Goal: Contribute content: Add original content to the website for others to see

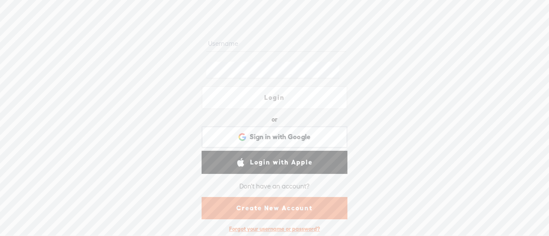
scroll to position [41, 0]
click at [248, 201] on link "Create New Account" at bounding box center [274, 207] width 146 height 22
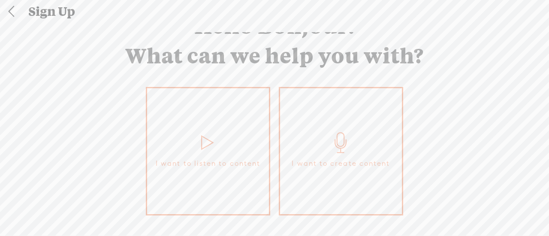
scroll to position [67, 0]
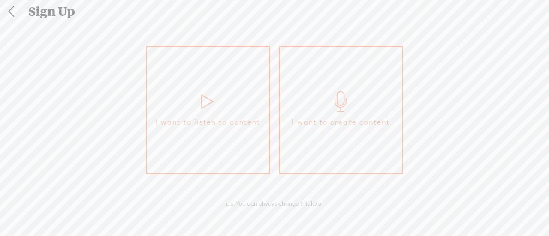
click at [228, 108] on link "I want to listen to content" at bounding box center [208, 110] width 124 height 129
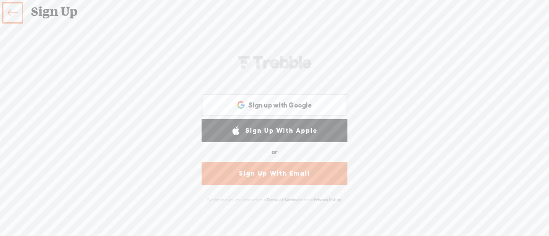
click at [281, 179] on link "Sign Up With Email" at bounding box center [274, 173] width 146 height 23
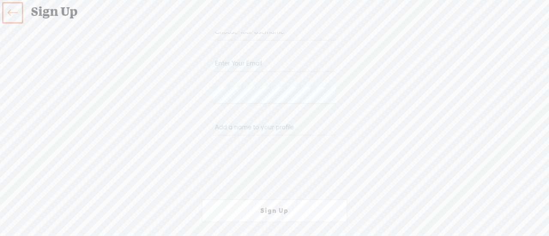
click at [430, 73] on div "Your content channel is ready! Create an account to finish the set up WEBB-58D2…" at bounding box center [274, 128] width 450 height 193
click at [282, 57] on input "email" at bounding box center [274, 63] width 122 height 17
click at [237, 35] on input "text" at bounding box center [274, 32] width 122 height 17
type input "dipokpaul"
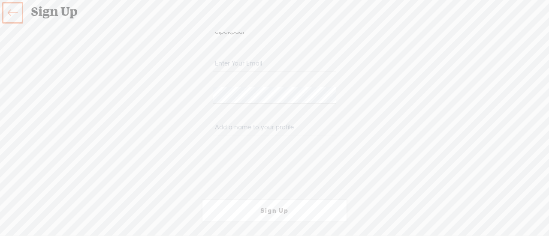
click at [241, 54] on div at bounding box center [274, 67] width 146 height 32
click at [228, 62] on input "email" at bounding box center [274, 63] width 122 height 17
paste input "dipokpaul.jkt@gmail.com"
type input "dipokpaul.jkt@gmail.com"
click at [255, 131] on input "text" at bounding box center [274, 127] width 122 height 17
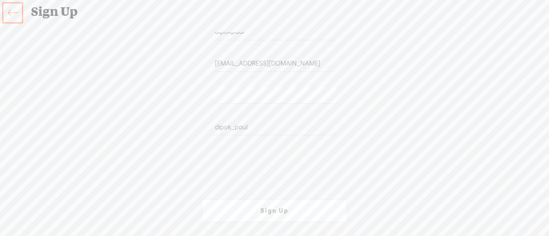
type input "dipok_paul"
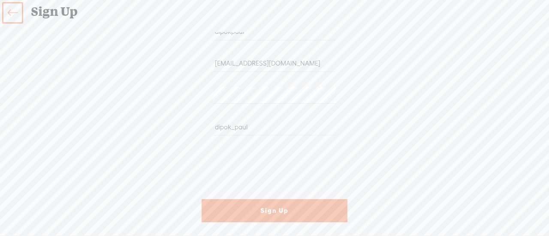
click at [272, 210] on link "Sign Up" at bounding box center [274, 210] width 146 height 23
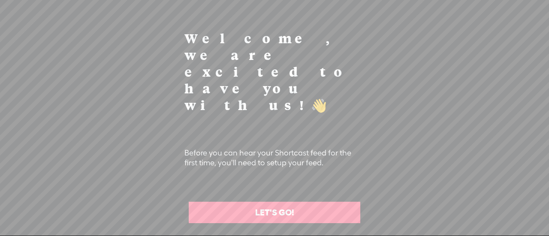
click at [264, 202] on link "LET'S GO!" at bounding box center [274, 212] width 171 height 21
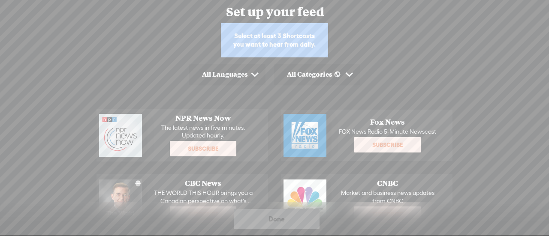
click at [253, 73] on span at bounding box center [254, 74] width 13 height 13
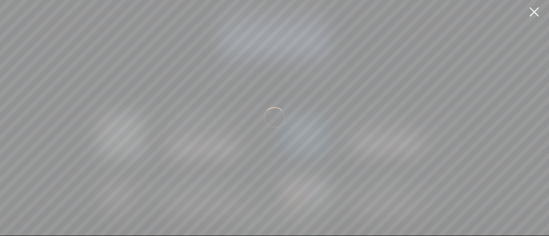
click at [535, 12] on link at bounding box center [533, 12] width 21 height 24
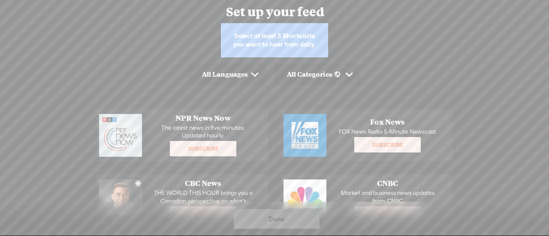
click at [287, 222] on div "Done" at bounding box center [277, 219] width 86 height 20
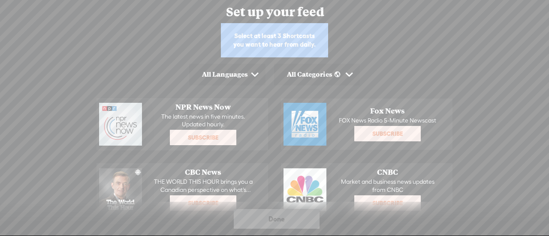
click at [261, 75] on span at bounding box center [254, 74] width 13 height 13
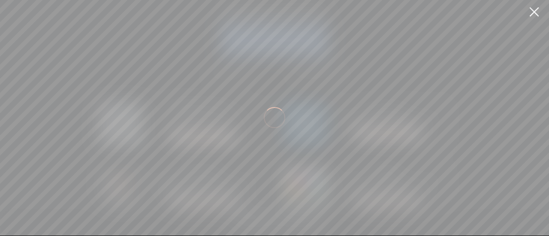
click at [533, 9] on link at bounding box center [533, 12] width 21 height 24
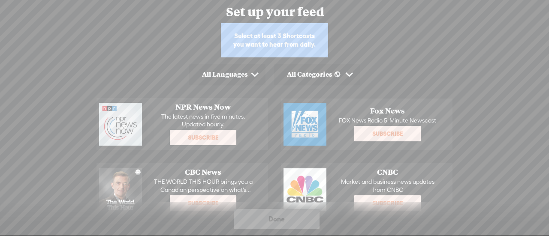
click at [235, 115] on p "The latest news in five minutes. Updated hourly." at bounding box center [203, 120] width 114 height 15
click at [389, 113] on span "Fox News" at bounding box center [387, 110] width 114 height 9
click at [204, 173] on span "CBC News" at bounding box center [203, 172] width 114 height 9
click at [242, 115] on p "The latest news in five minutes. Updated hourly." at bounding box center [203, 120] width 114 height 15
click at [377, 108] on span "Fox News" at bounding box center [387, 110] width 114 height 9
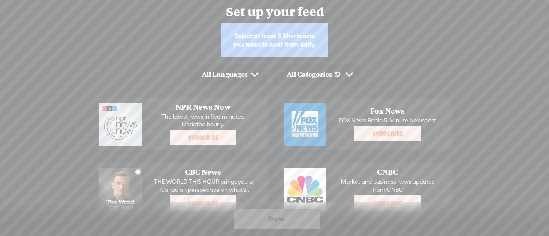
click at [257, 76] on span at bounding box center [254, 74] width 13 height 13
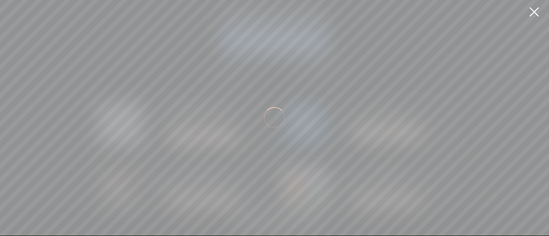
click at [544, 14] on link at bounding box center [533, 12] width 21 height 24
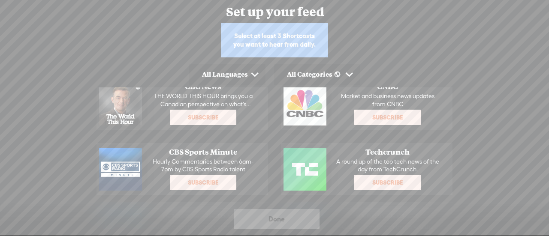
scroll to position [0, 0]
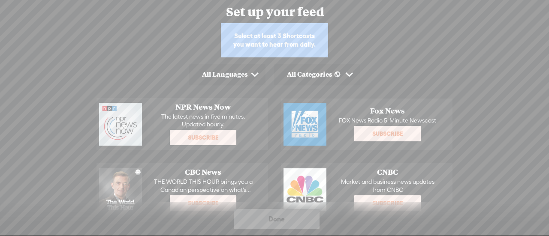
click at [200, 139] on span "Subscribe" at bounding box center [203, 138] width 65 height 14
click at [383, 125] on div "Subscribed Subscribe Tap here to add this to your daily listen" at bounding box center [387, 133] width 114 height 17
click at [377, 129] on span "Subscribe" at bounding box center [387, 134] width 65 height 14
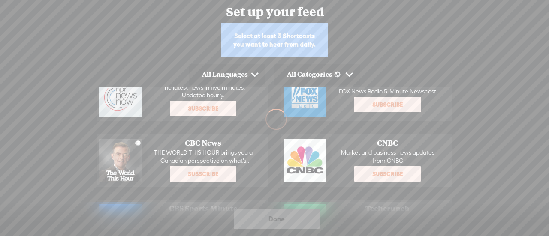
scroll to position [43, 0]
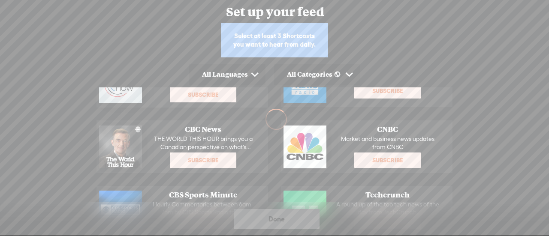
click at [198, 167] on div "Subscribed Subscribe Tap here to add this to your daily listen" at bounding box center [203, 160] width 114 height 17
click at [286, 221] on div "Done" at bounding box center [277, 219] width 86 height 20
click at [318, 79] on div "All Categories" at bounding box center [317, 74] width 86 height 21
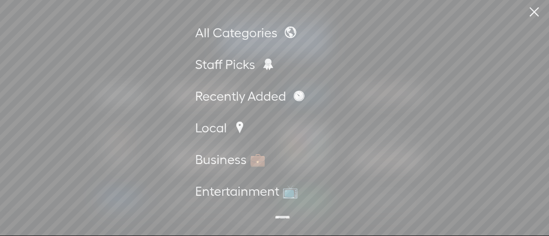
click at [538, 17] on link at bounding box center [533, 12] width 21 height 24
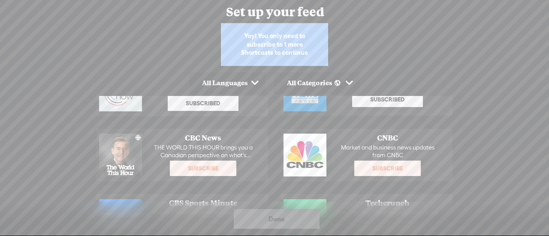
click at [205, 172] on span "Subscribe" at bounding box center [203, 169] width 65 height 14
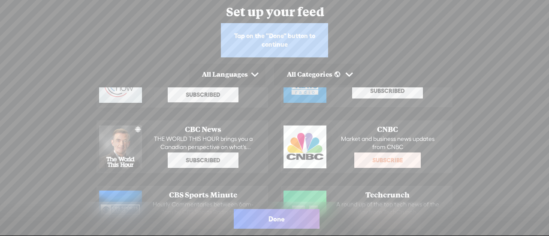
click at [281, 216] on span "Done" at bounding box center [276, 219] width 16 height 14
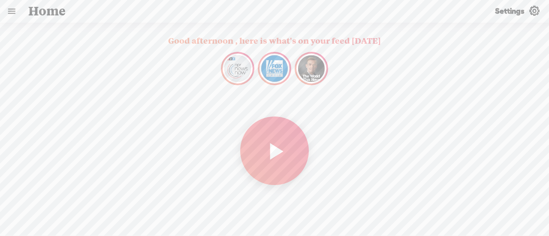
click at [9, 9] on link at bounding box center [11, 11] width 22 height 22
click at [159, 125] on body "Hold on tight . . . dipokpaul HOME MY CONTENT MY CHANNEL MY LIBRARY MY JOURNEYS…" at bounding box center [274, 118] width 549 height 236
click at [535, 9] on t at bounding box center [533, 11] width 11 height 11
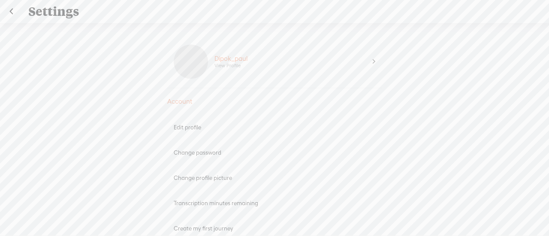
click at [22, 11] on div at bounding box center [11, 11] width 22 height 22
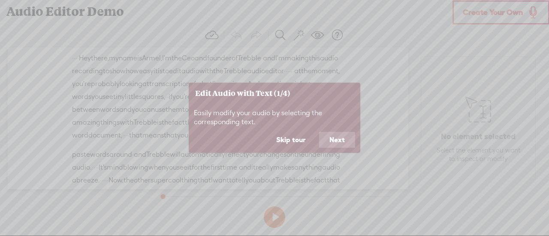
click at [296, 138] on button "Skip tour" at bounding box center [291, 140] width 50 height 16
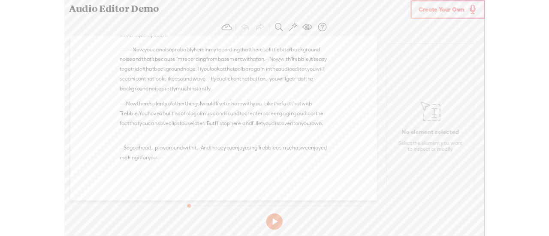
scroll to position [375, 0]
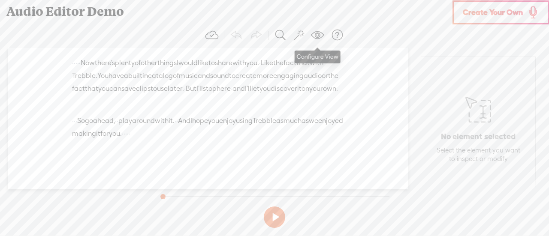
click at [321, 36] on span at bounding box center [317, 35] width 13 height 13
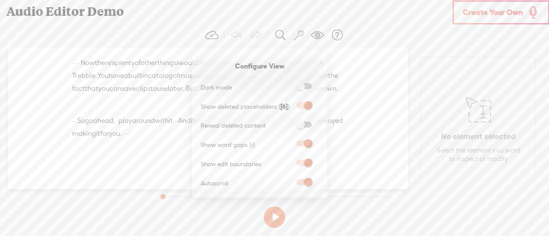
click at [321, 36] on span at bounding box center [317, 35] width 13 height 13
click at [311, 36] on span at bounding box center [317, 35] width 13 height 13
click at [399, 40] on section "Undo Redo Search Remove Background Noise AI Tools Configure Magic Sound Enhance…" at bounding box center [274, 35] width 540 height 25
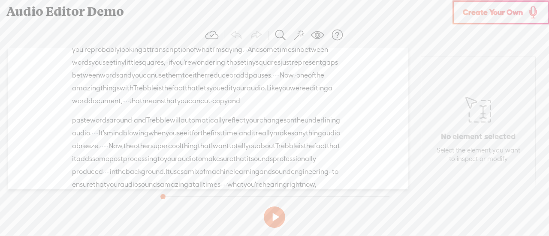
scroll to position [0, 0]
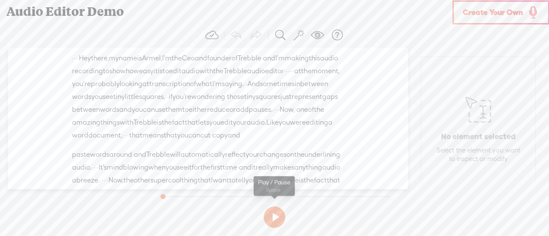
click at [280, 213] on button at bounding box center [274, 217] width 21 height 21
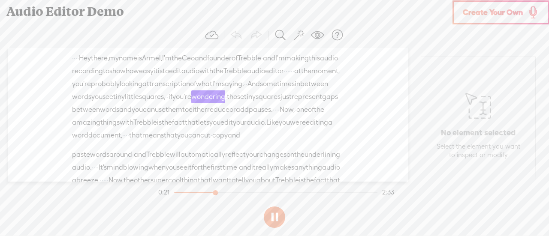
drag, startPoint x: 203, startPoint y: 194, endPoint x: 218, endPoint y: 194, distance: 14.6
click at [218, 194] on div at bounding box center [216, 194] width 20 height 20
drag, startPoint x: 219, startPoint y: 194, endPoint x: 258, endPoint y: 194, distance: 39.4
click at [258, 194] on section "0:32 2:33" at bounding box center [275, 192] width 239 height 21
click at [247, 195] on section "0:32 2:33" at bounding box center [275, 192] width 239 height 21
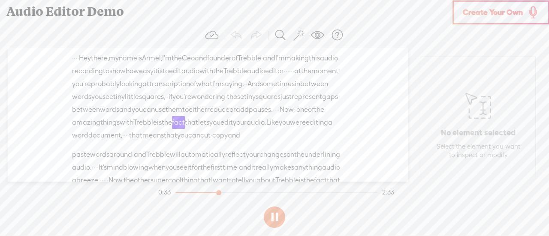
click at [273, 192] on div at bounding box center [276, 192] width 203 height 1
drag, startPoint x: 220, startPoint y: 193, endPoint x: 281, endPoint y: 192, distance: 60.9
click at [233, 192] on div at bounding box center [223, 194] width 20 height 20
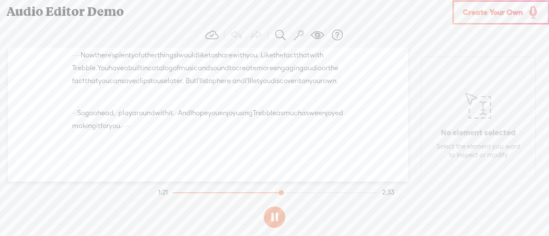
scroll to position [369, 0]
click at [279, 215] on button at bounding box center [274, 217] width 21 height 21
click at [478, 17] on link "Create Your Own" at bounding box center [500, 12] width 97 height 24
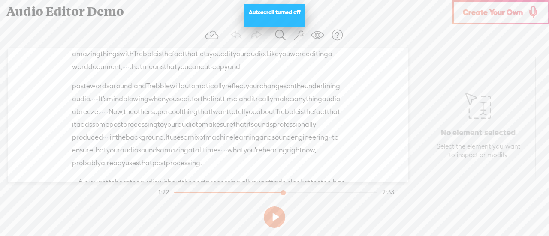
scroll to position [0, 0]
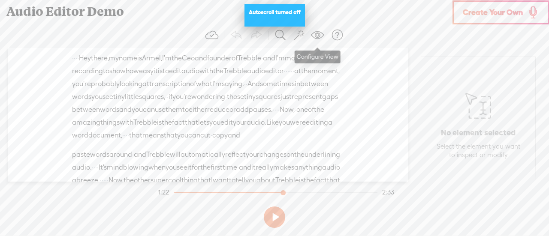
click at [315, 29] on span at bounding box center [317, 35] width 13 height 13
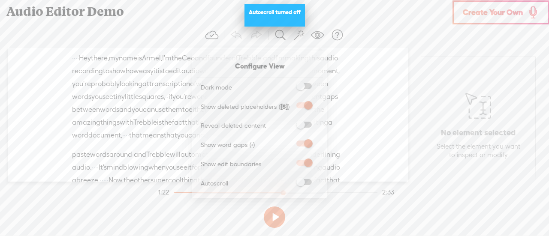
click at [315, 29] on span at bounding box center [317, 35] width 13 height 13
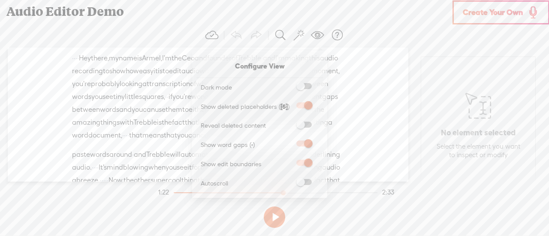
click at [137, 199] on div "Trebble audio editor works best with Google Chrome or Firefox. Please switch yo…" at bounding box center [274, 127] width 549 height 209
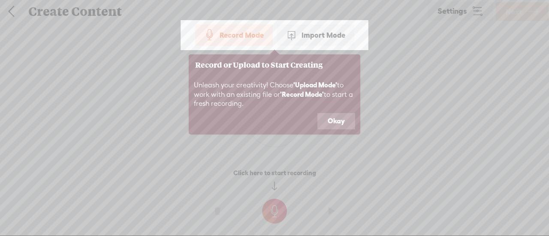
click at [329, 123] on button "Okay" at bounding box center [336, 121] width 38 height 16
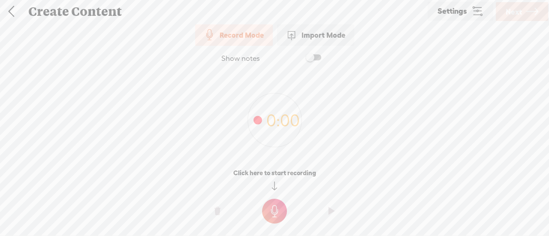
click at [316, 38] on div "Import Mode" at bounding box center [315, 34] width 77 height 21
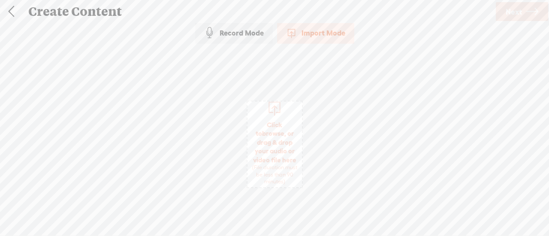
click at [317, 37] on div "Import Mode" at bounding box center [315, 32] width 77 height 21
click at [225, 63] on div "Import Mode Record Mode Import Mode Text Language: *: English (US) English (US)…" at bounding box center [274, 128] width 549 height 212
click at [243, 36] on div "Record Mode" at bounding box center [234, 32] width 78 height 21
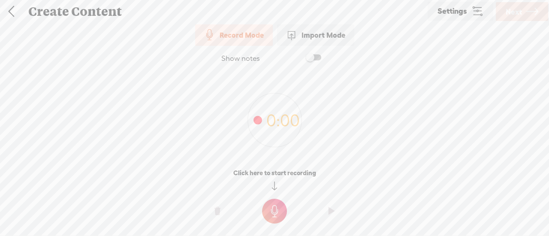
click at [279, 213] on t at bounding box center [274, 211] width 25 height 25
click at [281, 217] on t at bounding box center [274, 217] width 25 height 25
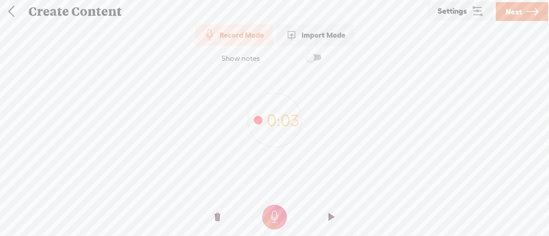
click at [13, 14] on link at bounding box center [10, 11] width 21 height 22
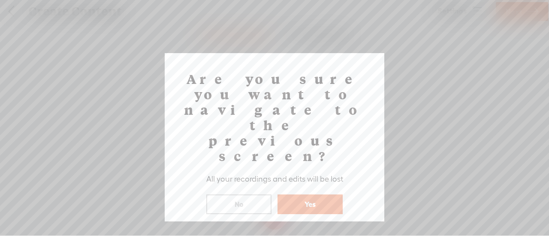
click at [265, 195] on button "No" at bounding box center [238, 205] width 65 height 20
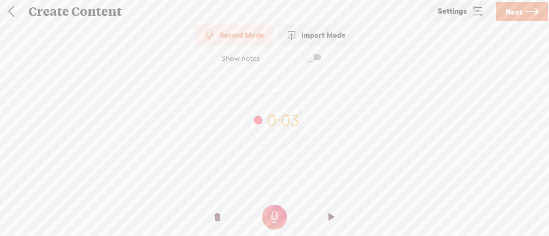
click at [21, 11] on div at bounding box center [11, 11] width 22 height 22
click at [15, 11] on link at bounding box center [10, 11] width 21 height 22
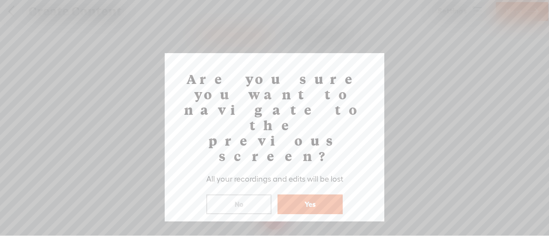
click at [308, 195] on button "Yes" at bounding box center [309, 205] width 65 height 20
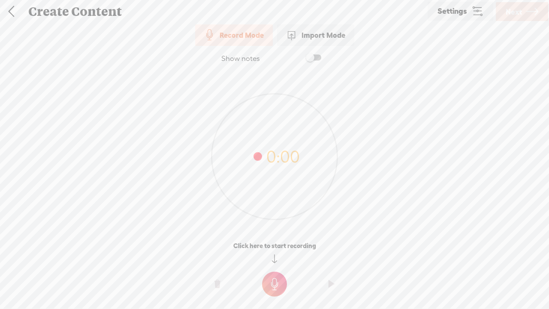
click at [324, 35] on div "Import Mode" at bounding box center [315, 34] width 77 height 21
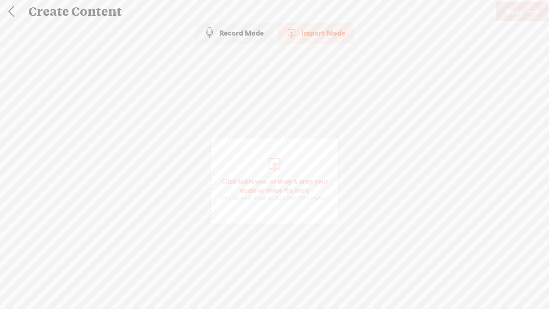
click at [245, 30] on div "Record Mode" at bounding box center [234, 32] width 78 height 21
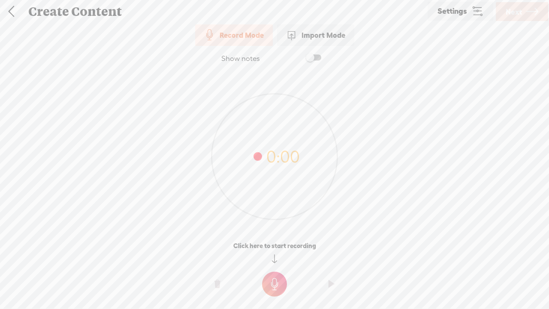
click at [280, 236] on t at bounding box center [274, 283] width 25 height 25
click at [280, 236] on t at bounding box center [274, 289] width 25 height 25
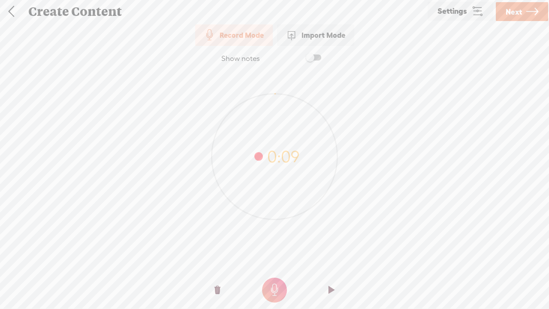
click at [327, 56] on label at bounding box center [305, 57] width 46 height 15
click at [321, 56] on span at bounding box center [313, 57] width 15 height 6
click at [317, 56] on span at bounding box center [313, 57] width 15 height 6
click at [321, 33] on div "Import Mode" at bounding box center [315, 34] width 77 height 21
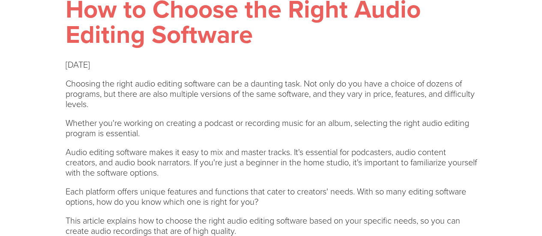
scroll to position [814, 0]
